Goal: Information Seeking & Learning: Learn about a topic

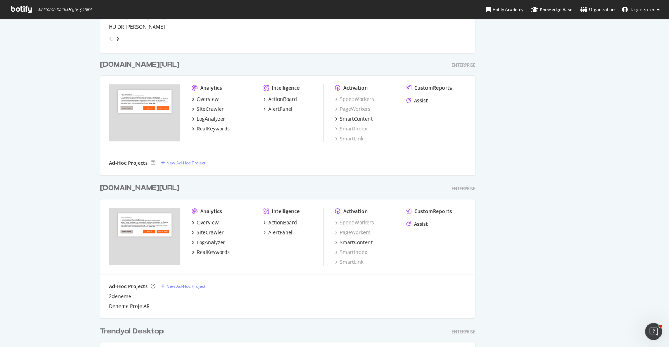
scroll to position [375, 0]
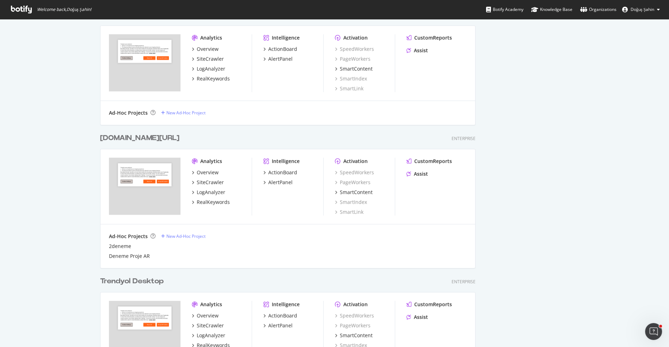
click at [215, 197] on div "Overview SiteCrawler LogAnalyzer RealKeywords" at bounding box center [222, 187] width 60 height 37
click at [215, 198] on div "RealKeywords" at bounding box center [213, 201] width 33 height 7
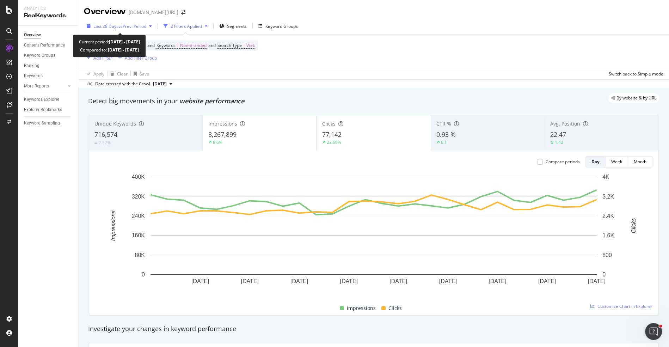
click at [111, 30] on div "Last 28 Days vs Prev. Period" at bounding box center [119, 26] width 71 height 11
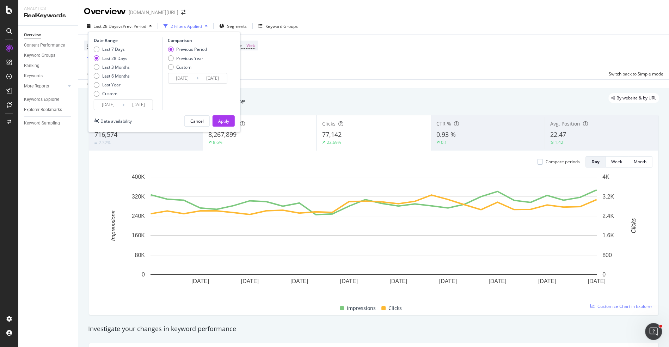
click at [108, 105] on input "2025/07/23" at bounding box center [108, 105] width 28 height 10
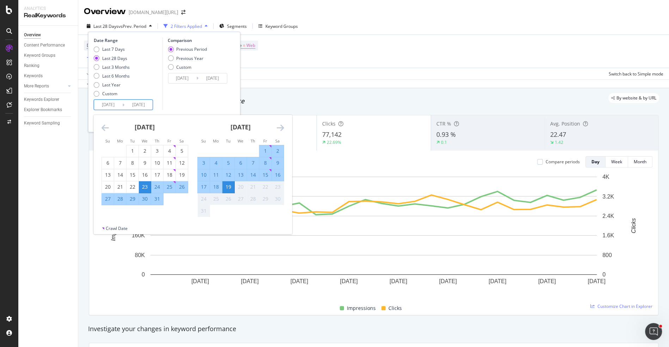
click at [206, 173] on div "10" at bounding box center [204, 174] width 12 height 7
type input "2025/08/10"
type input "2025/07/31"
type input "2025/08/09"
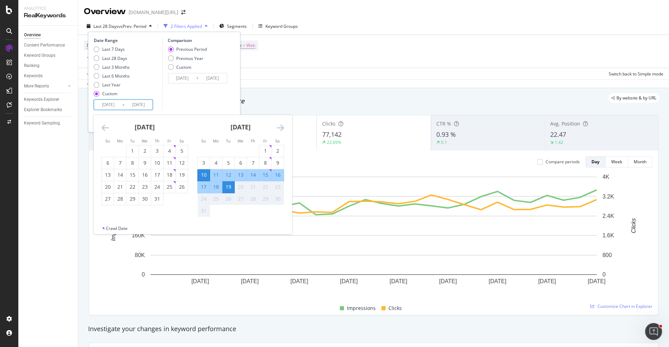
click at [277, 176] on div "16" at bounding box center [278, 174] width 12 height 7
type input "2025/08/16"
type input "2025/08/03"
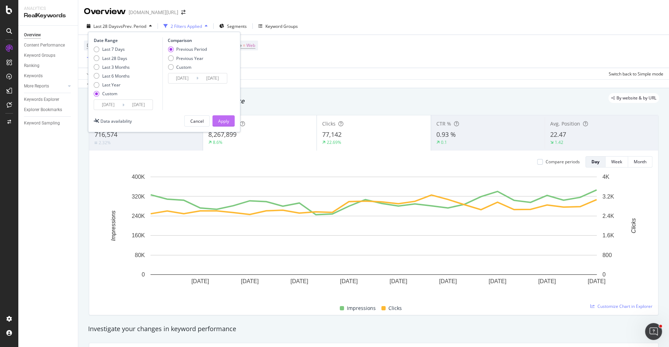
click at [231, 122] on button "Apply" at bounding box center [224, 120] width 22 height 11
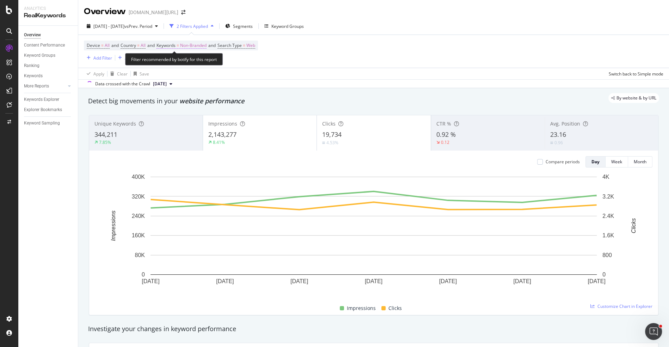
click at [189, 44] on span "Non-Branded" at bounding box center [193, 46] width 26 height 10
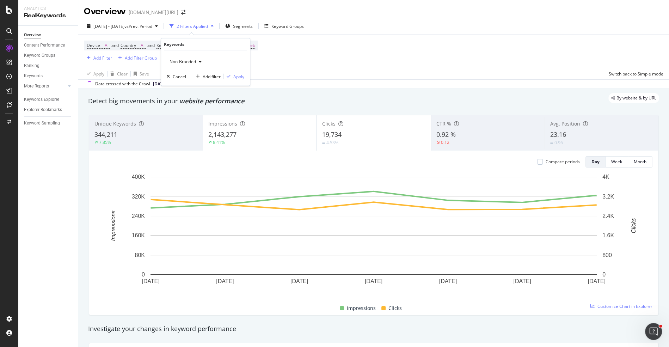
click at [198, 65] on div "Non-Branded" at bounding box center [186, 61] width 38 height 11
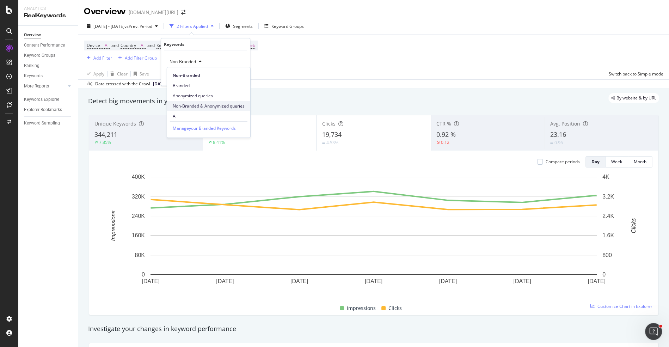
click at [206, 107] on span "Non-Branded & Anonymized queries" at bounding box center [209, 106] width 72 height 6
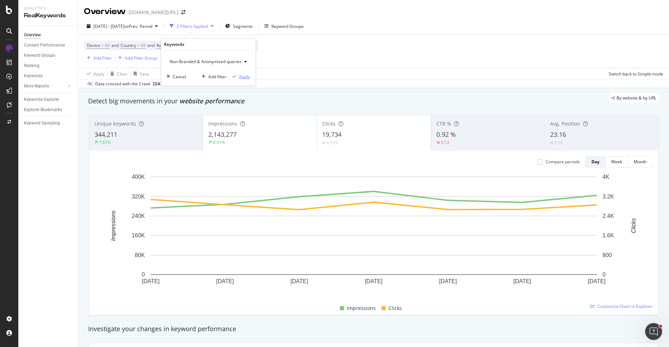
click at [241, 75] on div "Apply" at bounding box center [244, 76] width 11 height 6
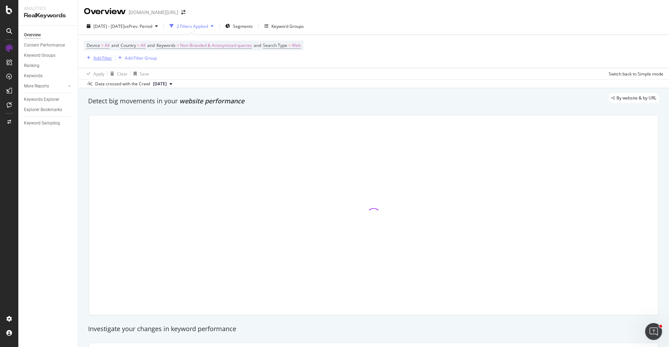
click at [100, 60] on div "Add Filter" at bounding box center [102, 58] width 19 height 6
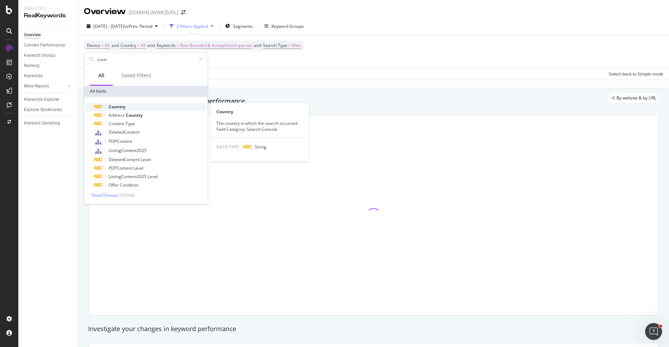
type input "coun"
click at [124, 105] on span "Country" at bounding box center [117, 107] width 17 height 6
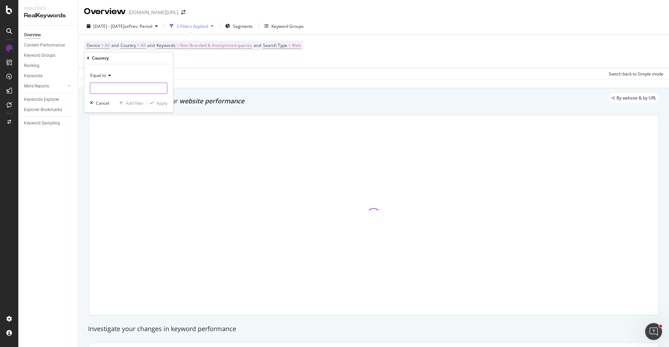
click at [116, 88] on input "text" at bounding box center [128, 87] width 77 height 11
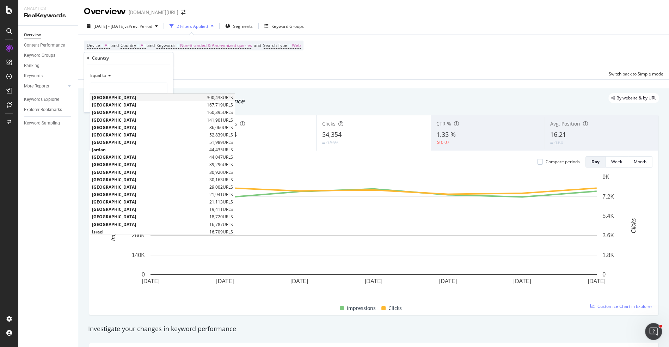
click at [116, 97] on span "[GEOGRAPHIC_DATA]" at bounding box center [148, 97] width 113 height 6
type input "[GEOGRAPHIC_DATA]"
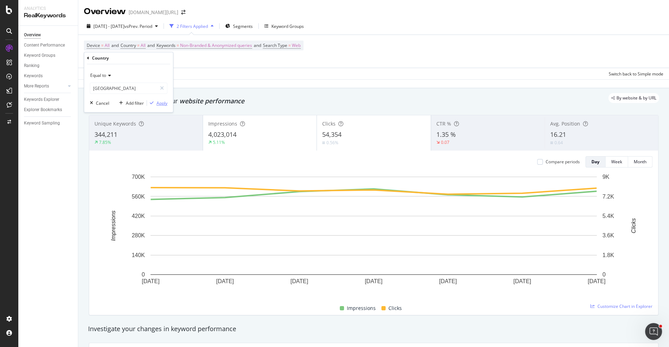
click at [160, 101] on div "Apply" at bounding box center [162, 103] width 11 height 6
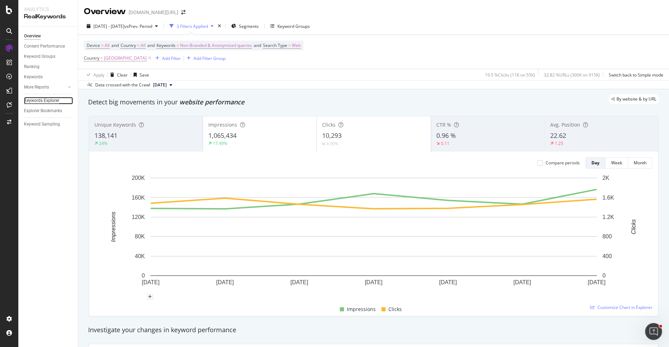
click at [53, 100] on div "Keywords Explorer" at bounding box center [41, 100] width 35 height 7
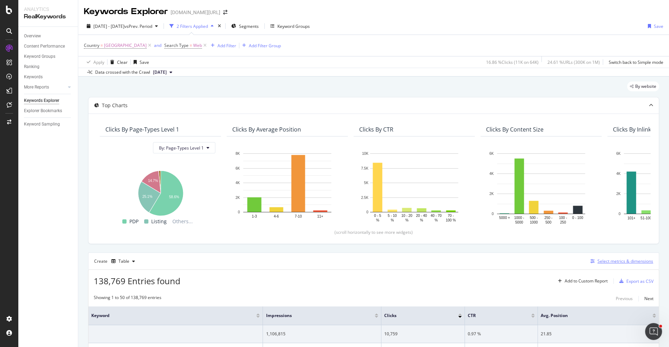
click at [607, 262] on div "Select metrics & dimensions" at bounding box center [625, 261] width 56 height 6
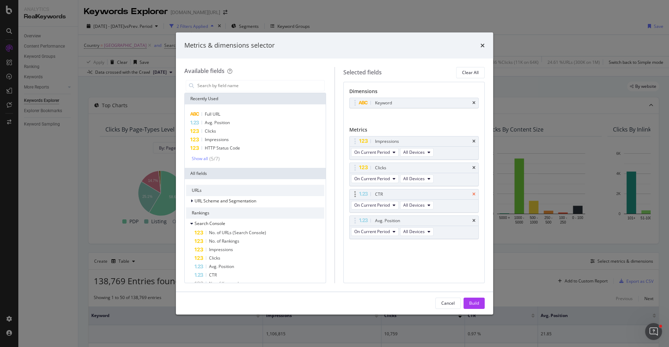
click at [474, 194] on icon "times" at bounding box center [473, 194] width 3 height 4
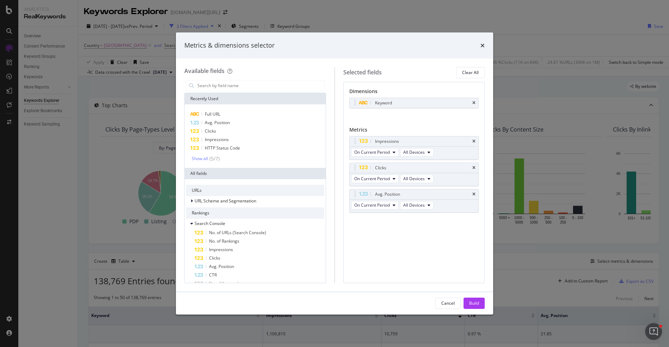
click at [474, 194] on icon "times" at bounding box center [473, 194] width 3 height 4
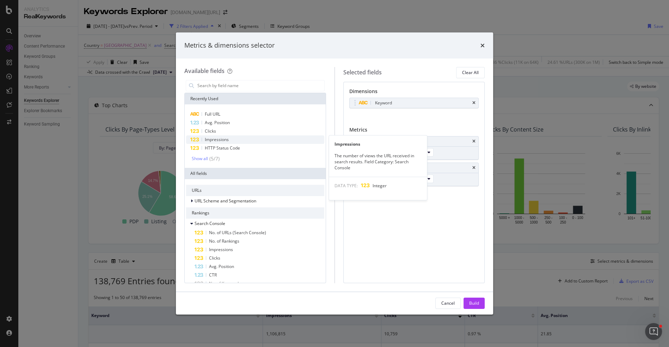
click at [249, 138] on div "Impressions" at bounding box center [255, 139] width 138 height 8
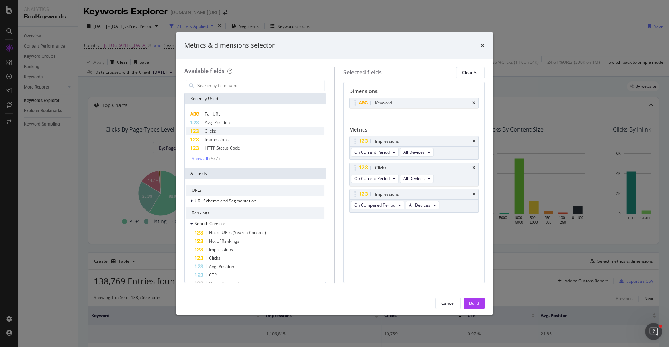
click at [248, 134] on div "Clicks" at bounding box center [255, 131] width 138 height 8
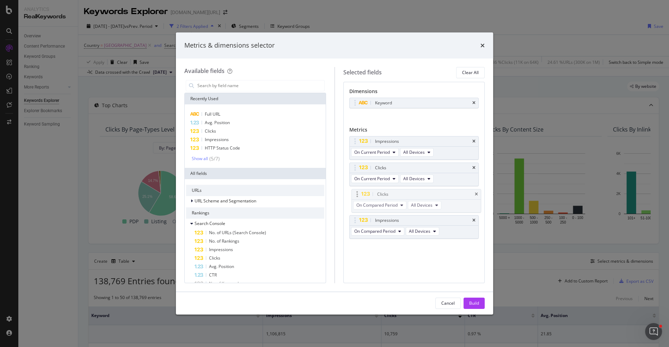
drag, startPoint x: 356, startPoint y: 217, endPoint x: 359, endPoint y: 193, distance: 24.8
click at [359, 193] on body "Analytics RealKeywords Overview Content Performance Keyword Groups Ranking Keyw…" at bounding box center [334, 173] width 669 height 347
drag, startPoint x: 354, startPoint y: 217, endPoint x: 361, endPoint y: 163, distance: 54.4
click at [361, 163] on body "Analytics RealKeywords Overview Content Performance Keyword Groups Ranking Keyw…" at bounding box center [334, 173] width 669 height 347
click at [386, 177] on span "On Compared Period" at bounding box center [374, 179] width 41 height 6
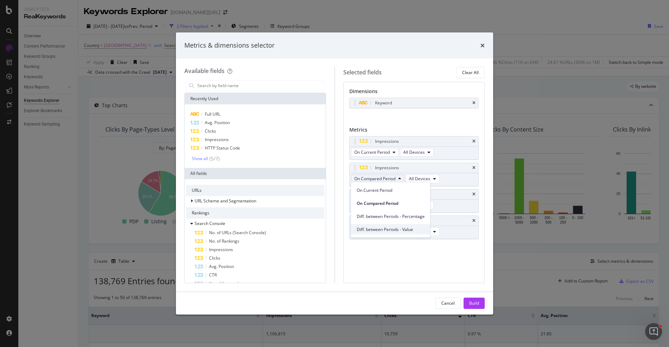
click at [397, 230] on span "Diff. between Periods - Value" at bounding box center [390, 229] width 68 height 6
click at [387, 233] on button "On Compared Period" at bounding box center [377, 231] width 53 height 8
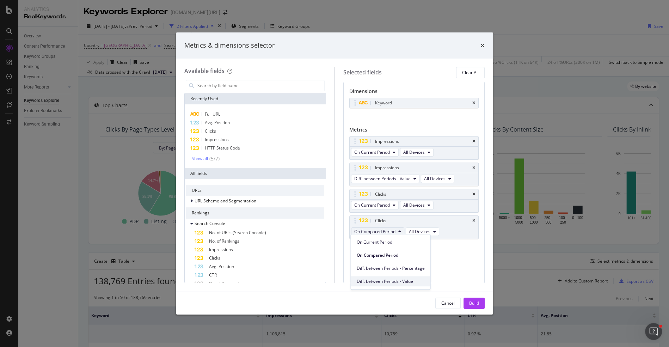
click at [389, 277] on div "Diff. between Periods - Value" at bounding box center [390, 281] width 79 height 10
click at [471, 307] on div "Build" at bounding box center [474, 303] width 10 height 11
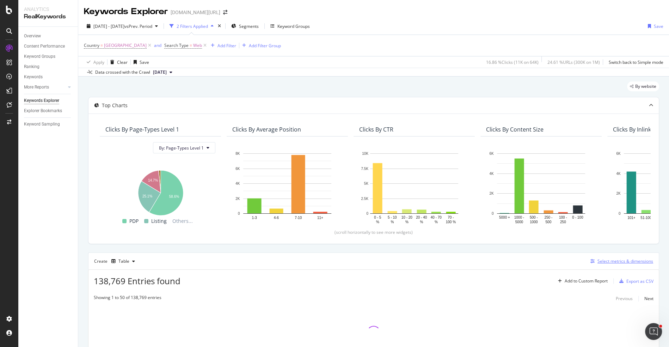
click at [606, 262] on div "Select metrics & dimensions" at bounding box center [625, 261] width 56 height 6
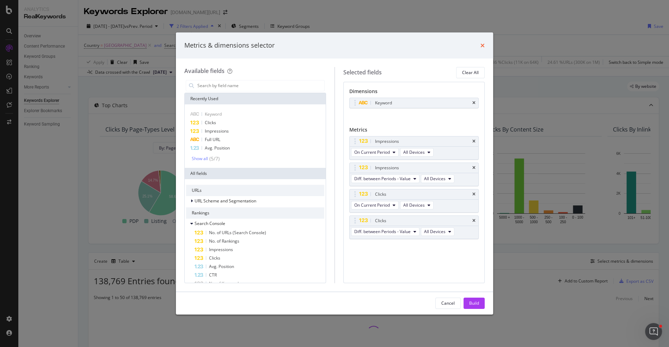
click at [480, 48] on icon "times" at bounding box center [482, 46] width 4 height 6
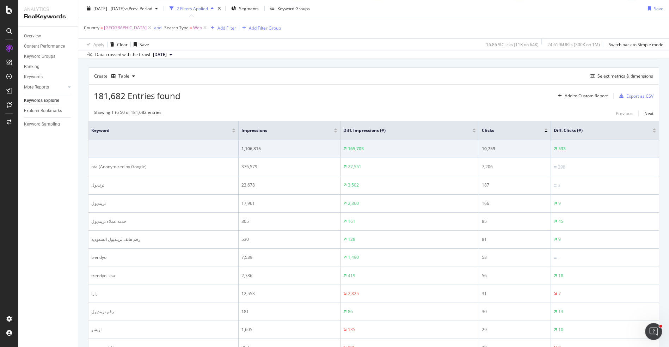
scroll to position [187, 0]
click at [472, 129] on div at bounding box center [474, 130] width 4 height 2
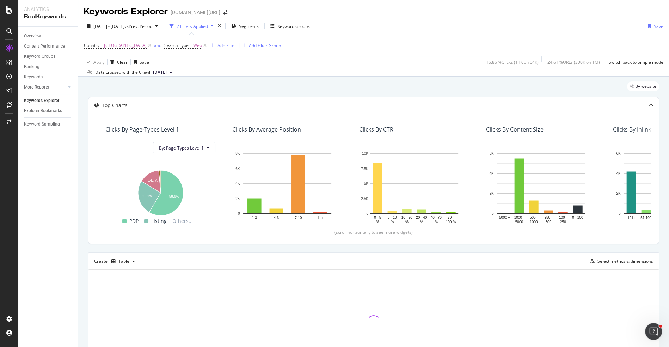
click at [217, 45] on div "Add Filter" at bounding box center [226, 46] width 19 height 6
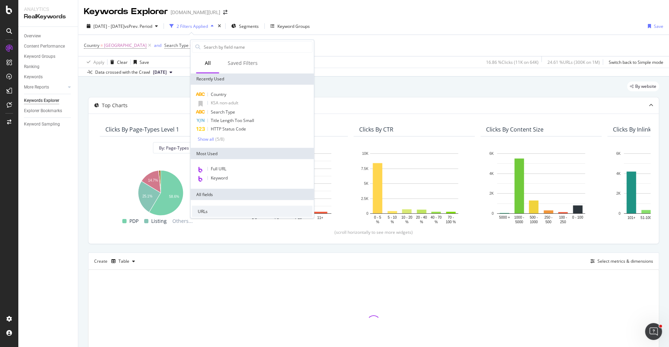
click at [358, 71] on div "Data crossed with the Crawl [DATE]" at bounding box center [373, 72] width 591 height 8
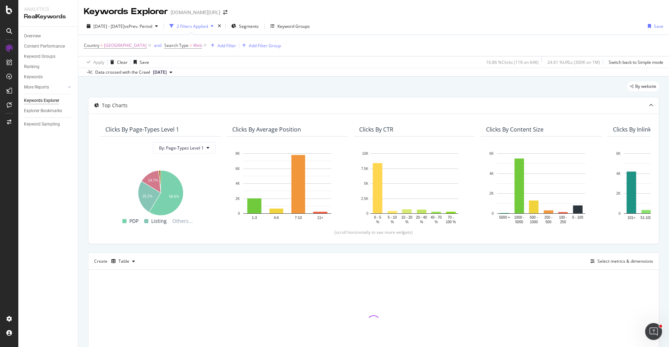
click at [244, 38] on div "Country = [GEOGRAPHIC_DATA] and Search Type = Web Add Filter Add Filter Group" at bounding box center [374, 45] width 580 height 21
click at [249, 47] on div "Add Filter Group" at bounding box center [265, 46] width 32 height 6
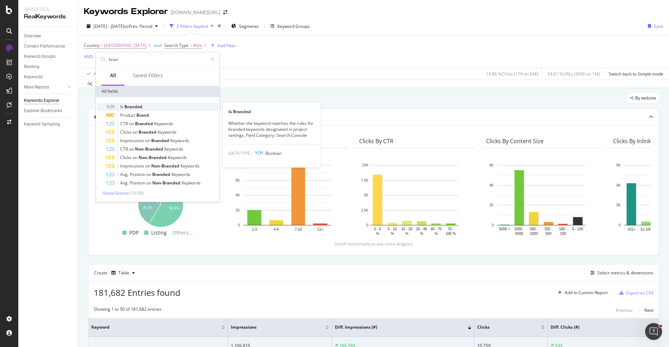
type input "bran"
click at [138, 107] on span "Branded" at bounding box center [133, 107] width 18 height 6
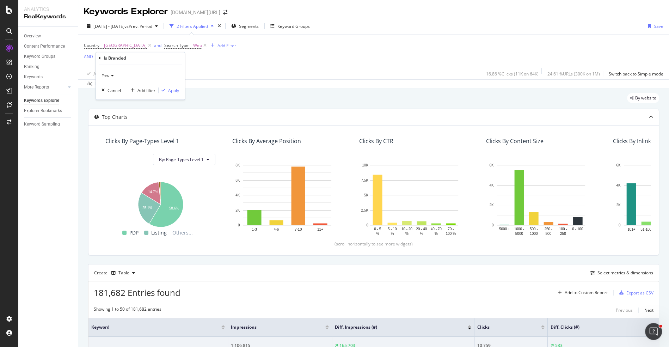
click at [106, 75] on span "Yes" at bounding box center [105, 75] width 7 height 6
click at [116, 101] on div "No" at bounding box center [140, 98] width 75 height 9
click at [174, 88] on div "Apply" at bounding box center [173, 90] width 11 height 6
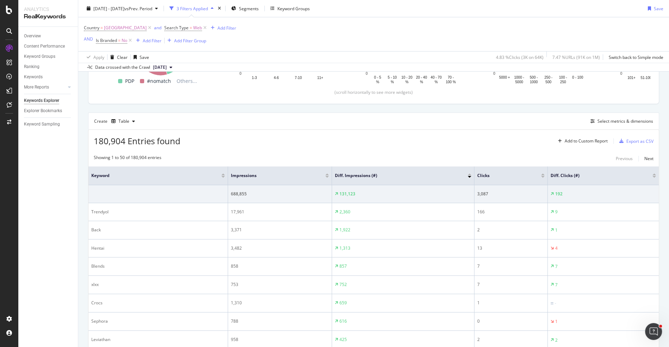
scroll to position [135, 0]
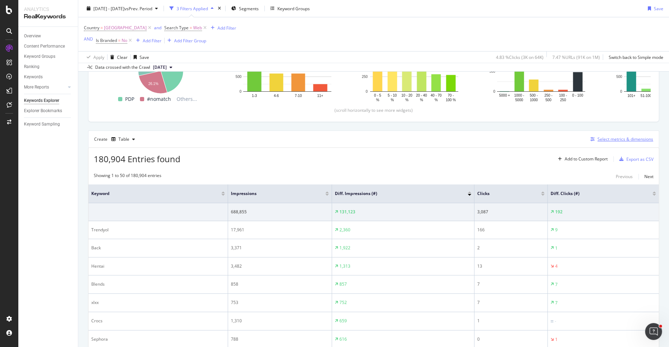
click at [602, 137] on div "Select metrics & dimensions" at bounding box center [625, 139] width 56 height 6
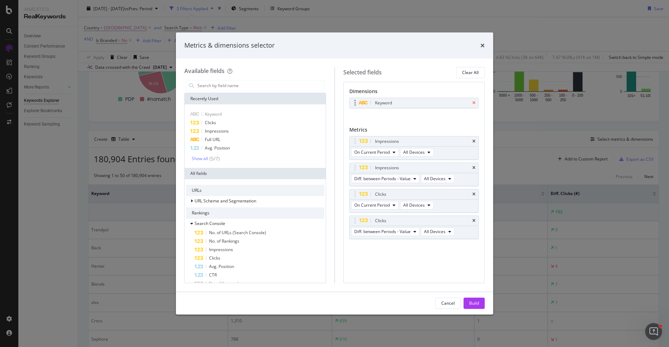
click at [474, 102] on icon "times" at bounding box center [473, 103] width 3 height 4
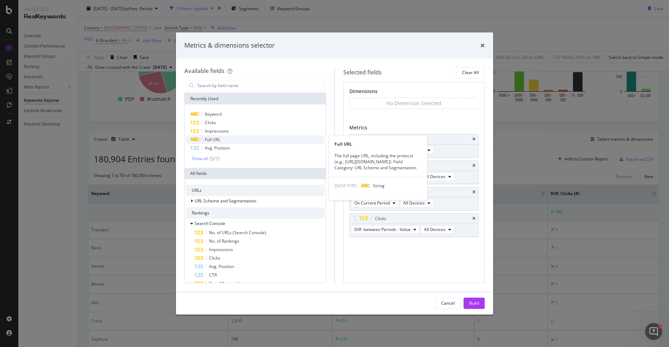
click at [238, 137] on div "Full URL" at bounding box center [255, 139] width 138 height 8
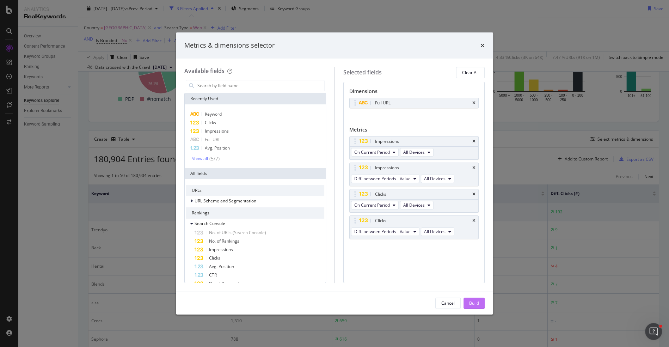
click at [467, 298] on button "Build" at bounding box center [474, 303] width 21 height 11
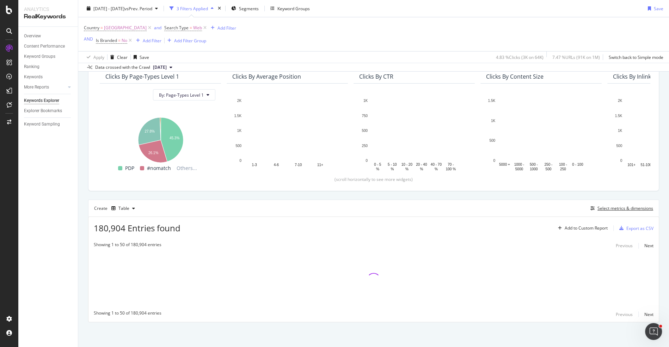
scroll to position [65, 0]
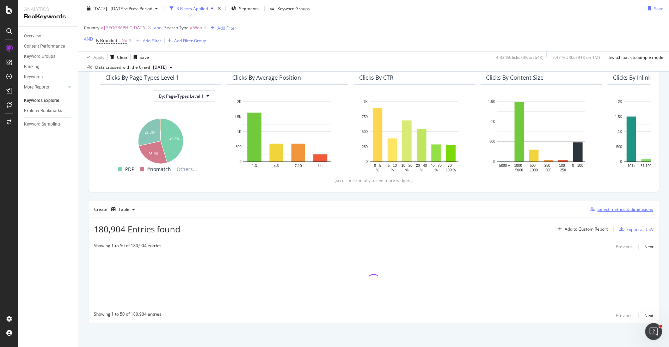
click at [626, 206] on div "Select metrics & dimensions" at bounding box center [625, 209] width 56 height 6
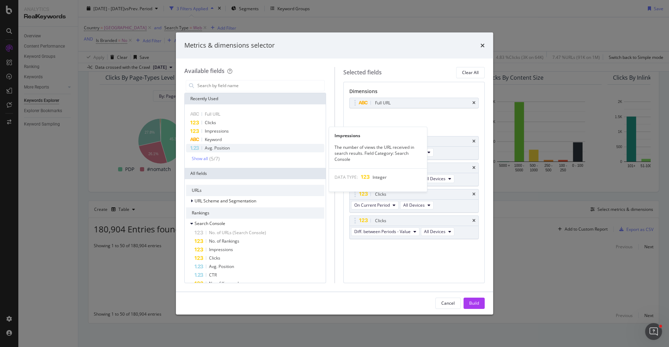
click at [253, 145] on div "Avg. Position" at bounding box center [255, 148] width 138 height 8
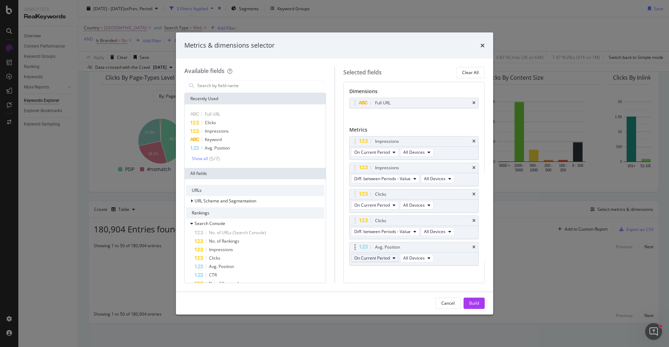
click at [389, 258] on span "On Current Period" at bounding box center [372, 258] width 36 height 6
click at [393, 305] on font "Diff. between Periods - Value" at bounding box center [384, 307] width 56 height 6
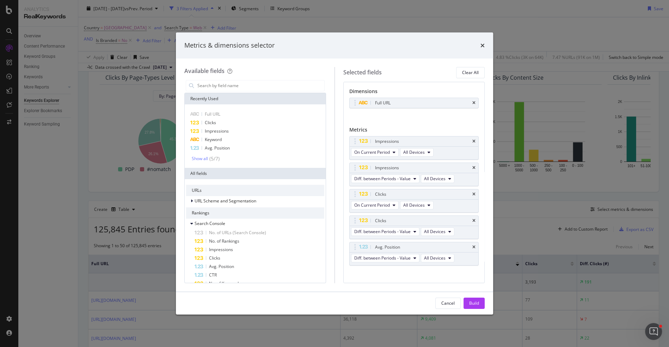
click at [472, 299] on div "Build" at bounding box center [474, 303] width 10 height 11
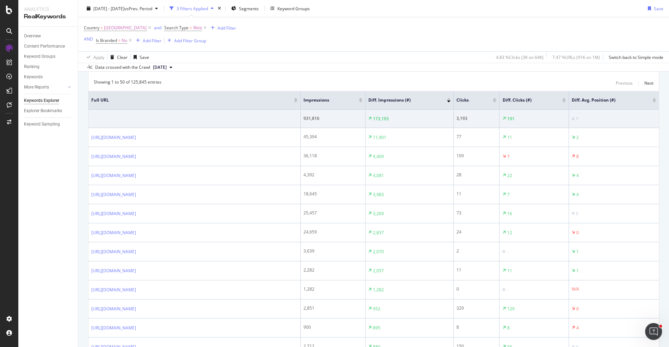
scroll to position [227, 0]
click at [259, 10] on span "Segments" at bounding box center [249, 8] width 20 height 6
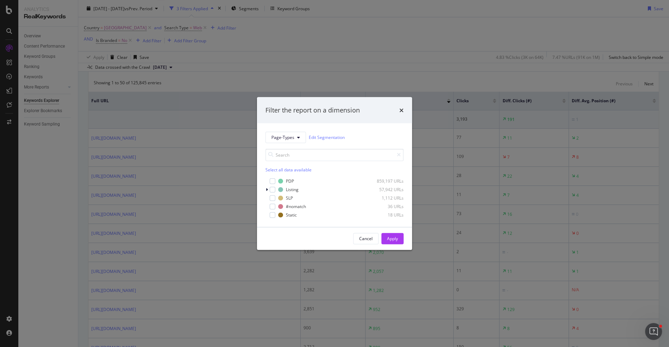
click at [37, 255] on div "Filter the report on a dimension Page-Types Edit Segmentation Select all data a…" at bounding box center [334, 173] width 669 height 347
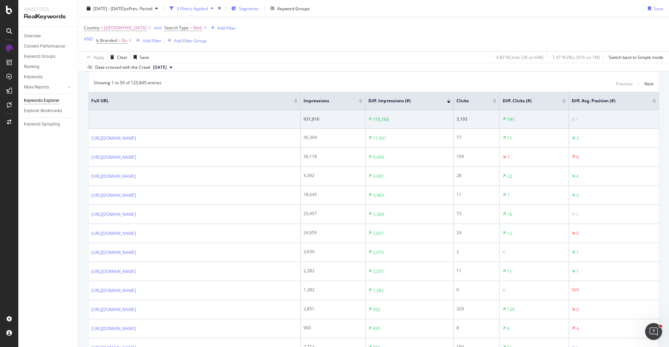
click at [259, 9] on span "Segments" at bounding box center [249, 8] width 20 height 6
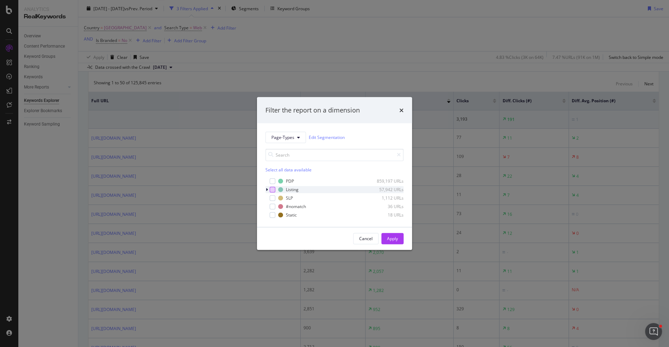
click at [274, 188] on div "modal" at bounding box center [273, 189] width 6 height 6
click at [273, 182] on div "capital" at bounding box center [273, 181] width 6 height 6
click at [274, 197] on div "capital" at bounding box center [273, 198] width 6 height 6
click at [275, 215] on div "Static 18 URLs" at bounding box center [334, 214] width 138 height 7
click at [390, 238] on font "Apply" at bounding box center [392, 238] width 11 height 6
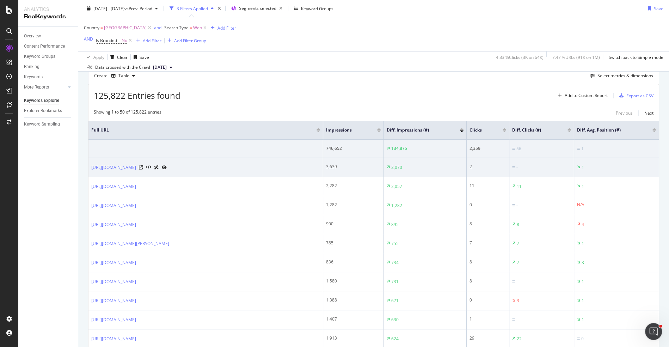
scroll to position [192, 0]
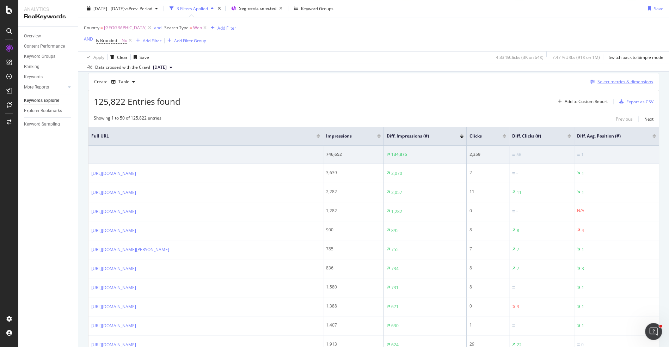
click at [600, 83] on div "Select metrics & dimensions" at bounding box center [625, 82] width 56 height 6
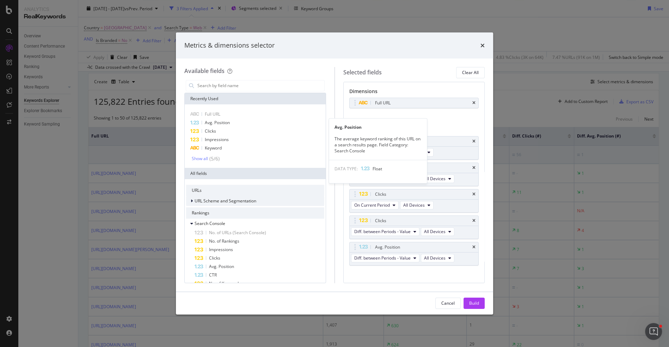
click at [242, 123] on div "Avg. Position" at bounding box center [255, 122] width 138 height 8
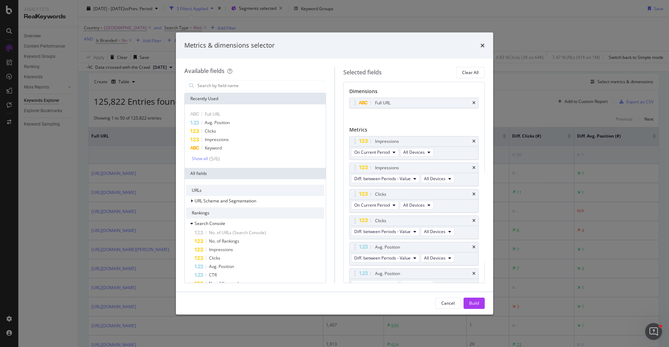
scroll to position [6, 0]
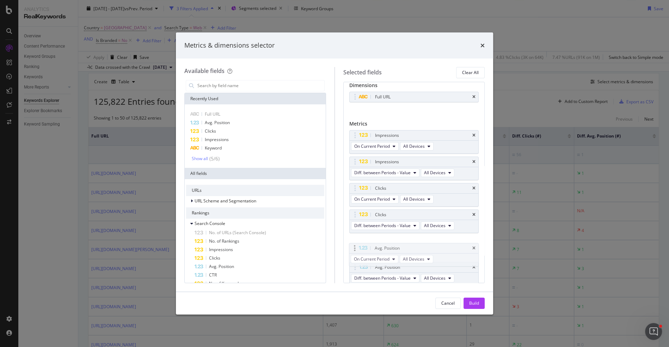
drag, startPoint x: 356, startPoint y: 265, endPoint x: 355, endPoint y: 239, distance: 25.7
click at [355, 239] on body "Analytics RealKeywords Overview Content Performance Keyword Groups Ranking Keyw…" at bounding box center [334, 173] width 669 height 347
click at [478, 300] on font "Build" at bounding box center [474, 303] width 10 height 6
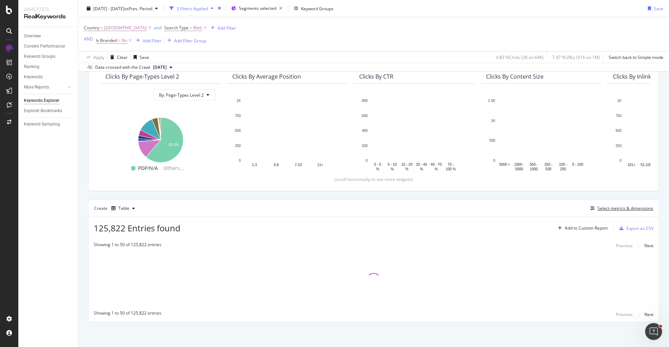
scroll to position [65, 0]
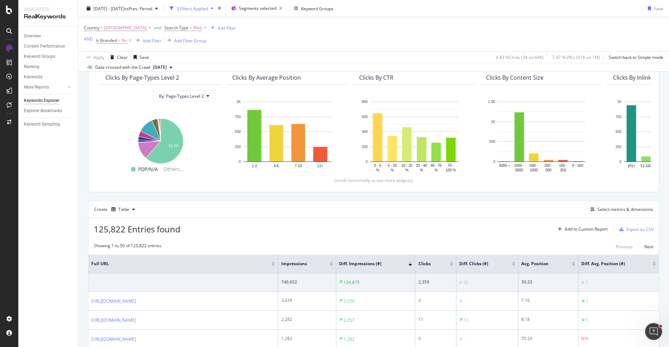
click at [453, 264] on div at bounding box center [452, 265] width 4 height 2
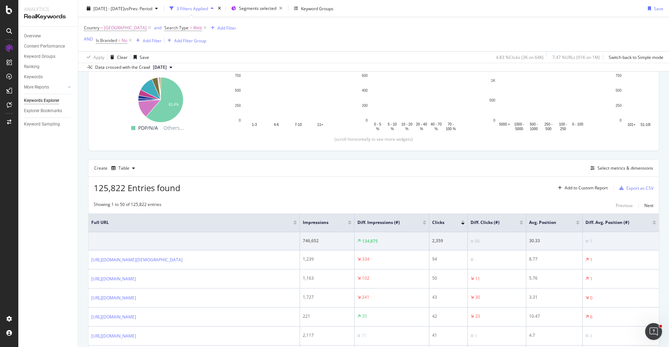
scroll to position [120, 0]
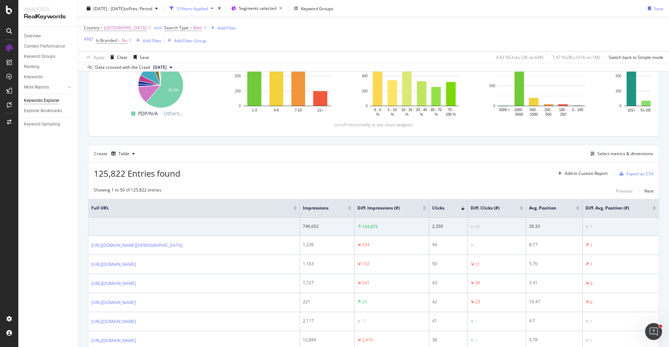
click at [522, 209] on div "Diff. Clicks (#)" at bounding box center [497, 207] width 53 height 7
click at [522, 208] on div at bounding box center [522, 209] width 4 height 2
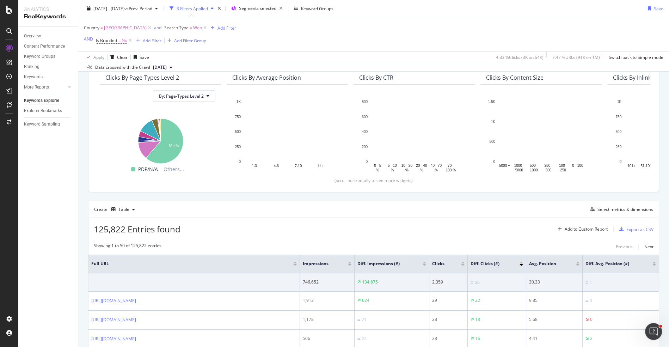
scroll to position [120, 0]
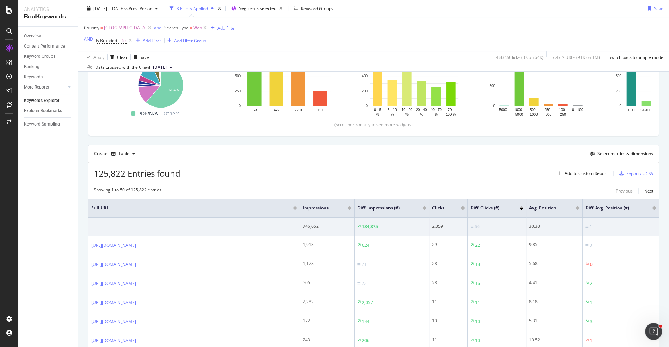
click at [424, 208] on div at bounding box center [425, 209] width 4 height 2
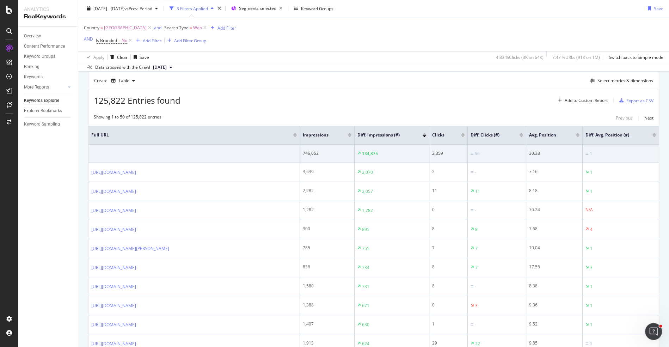
scroll to position [199, 0]
